Goal: Navigation & Orientation: Find specific page/section

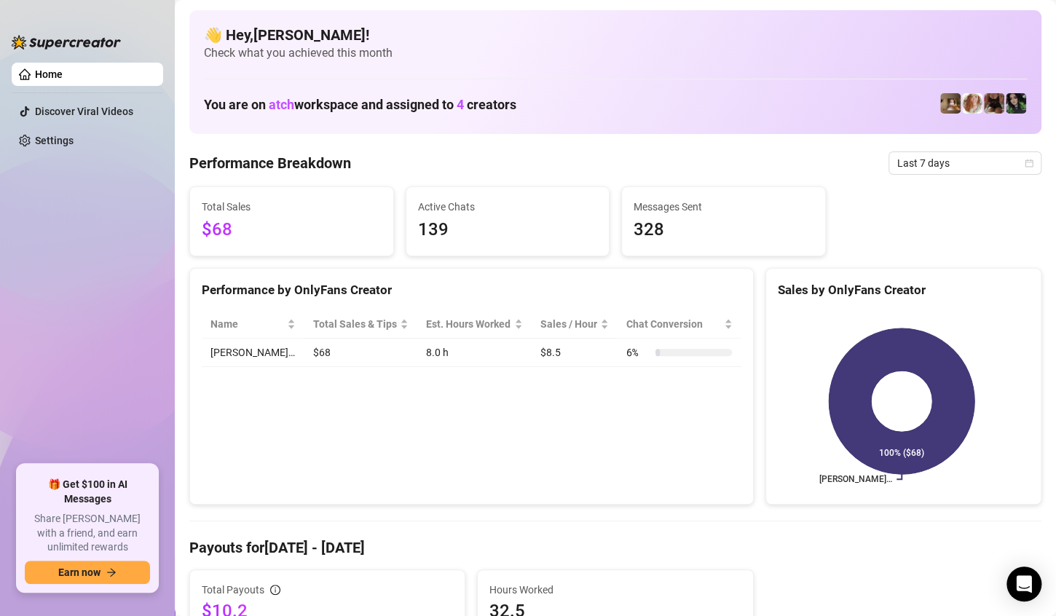
click at [111, 328] on ul "Home Discover Viral Videos Settings" at bounding box center [87, 258] width 151 height 402
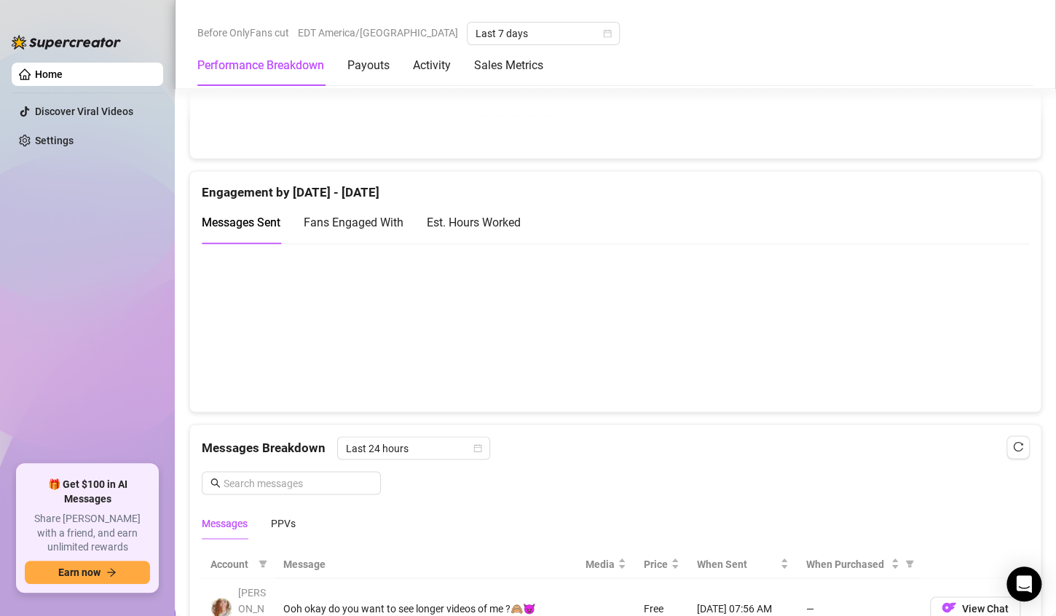
scroll to position [628, 0]
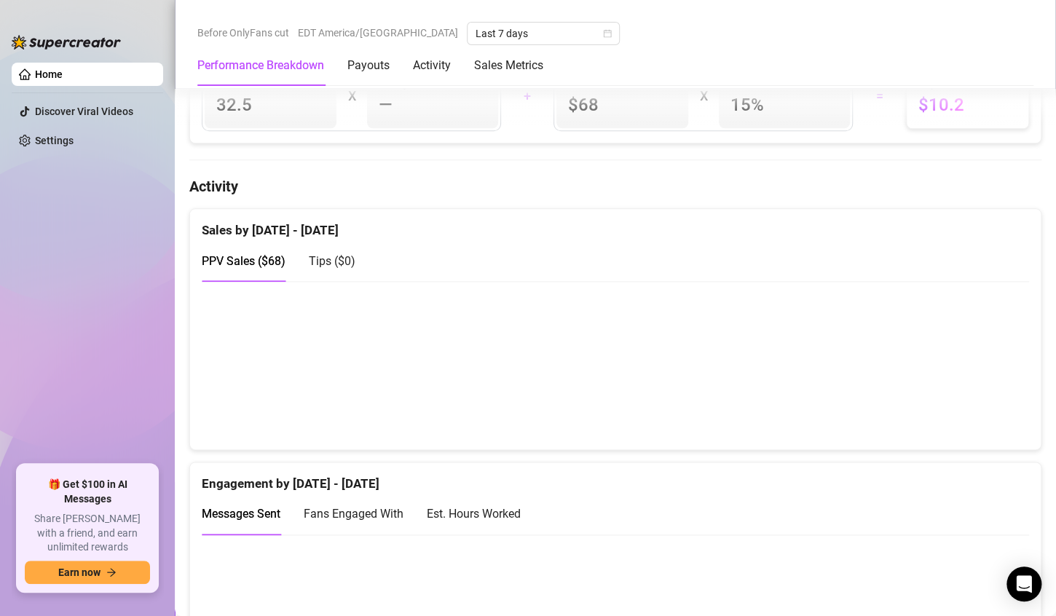
click at [932, 37] on div "Before OnlyFans cut EDT America/Detroit Last 7 days" at bounding box center [615, 33] width 836 height 23
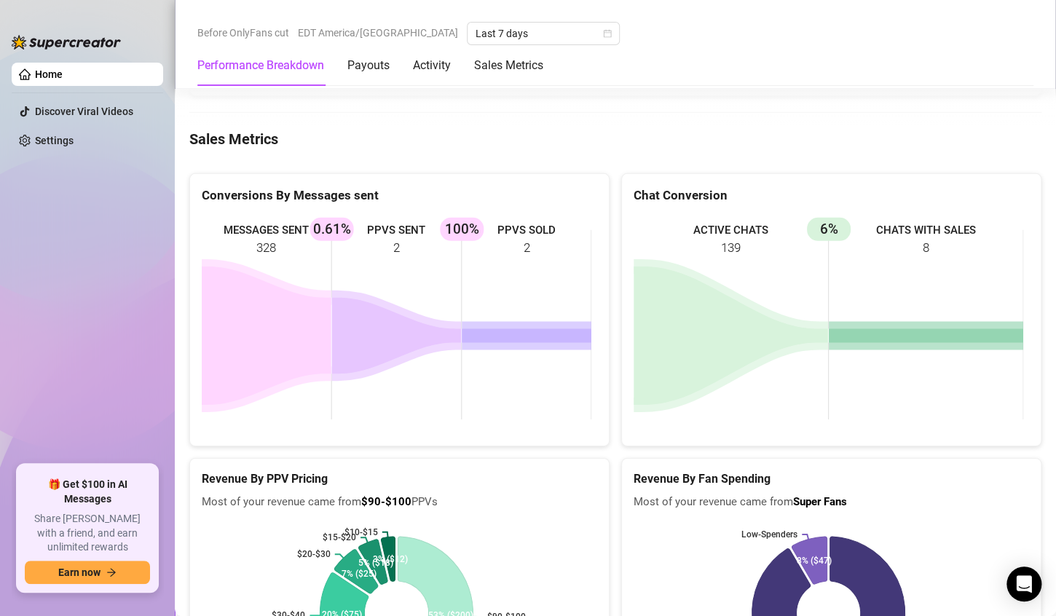
scroll to position [2084, 0]
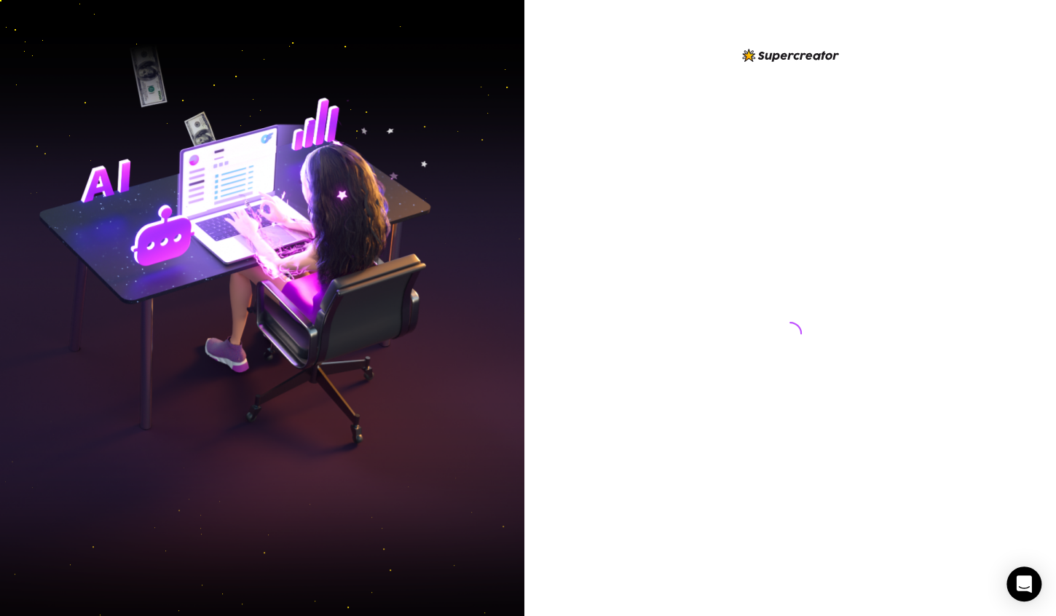
click at [628, 73] on div at bounding box center [790, 320] width 325 height 546
